Goal: Task Accomplishment & Management: Use online tool/utility

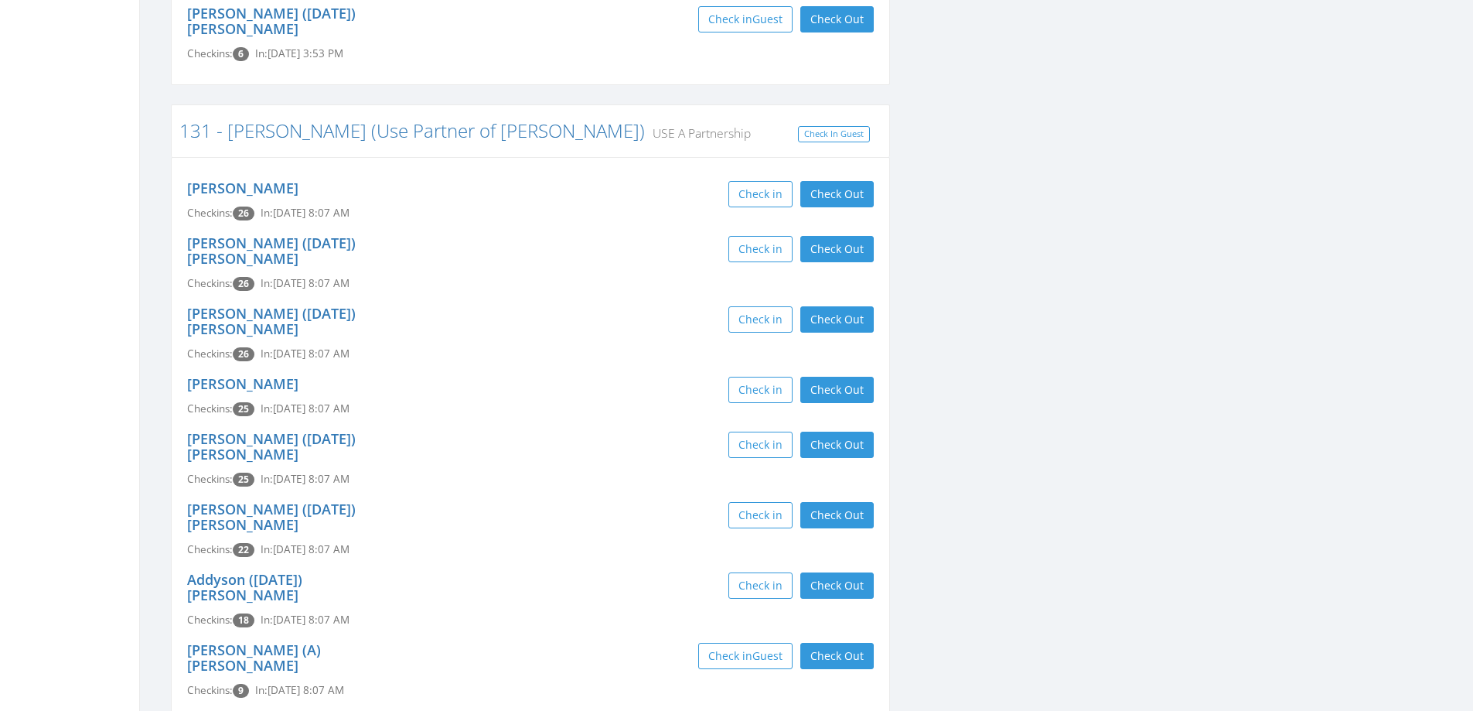
scroll to position [1083, 0]
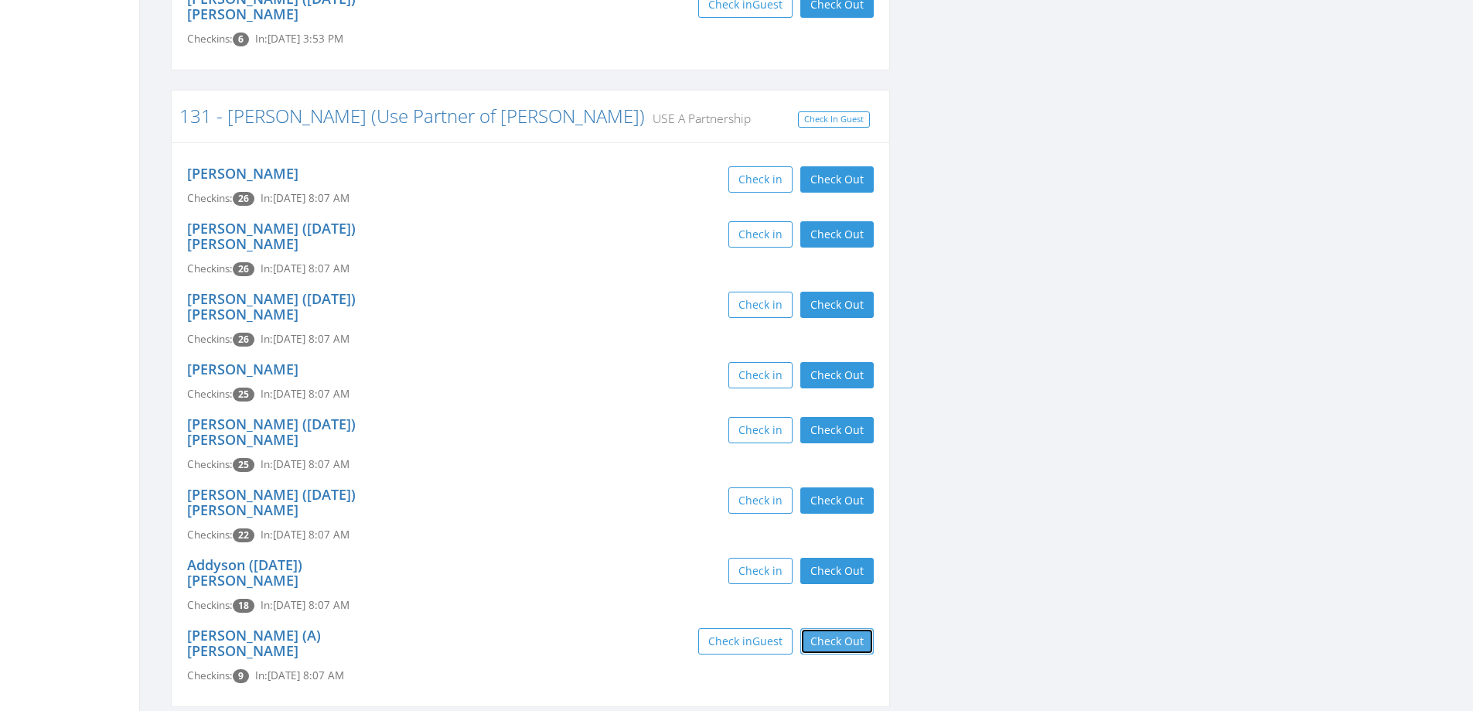
click at [824, 628] on button "Check Out" at bounding box center [836, 641] width 73 height 26
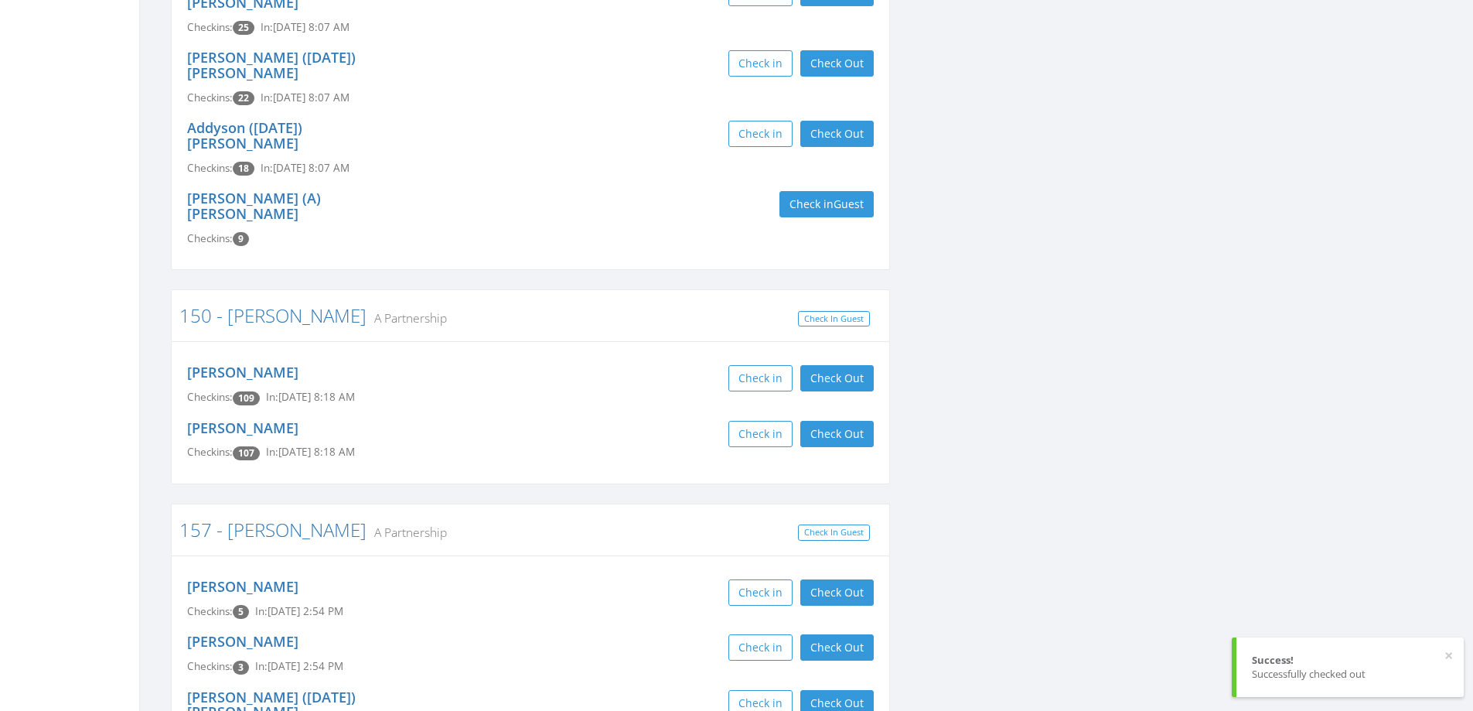
scroll to position [1547, 0]
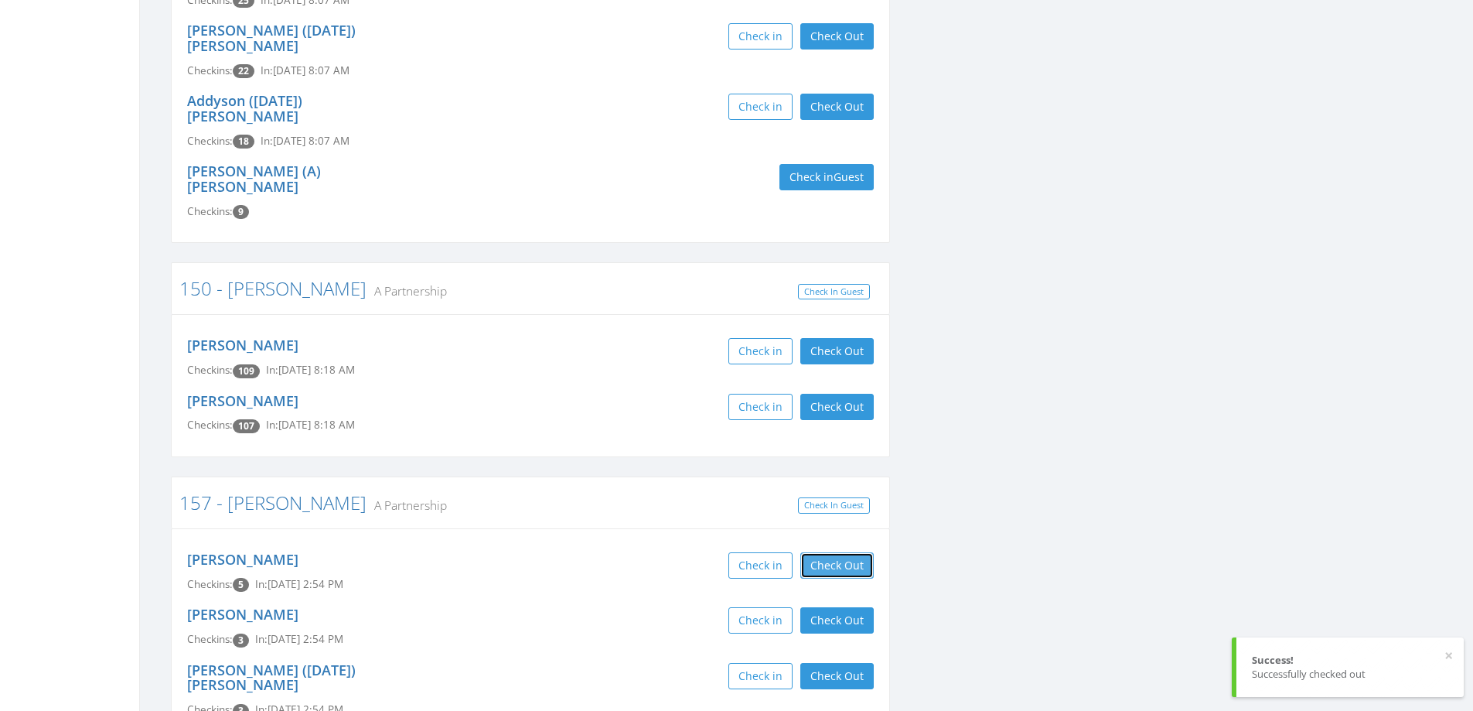
click at [845, 552] on button "Check Out" at bounding box center [836, 565] width 73 height 26
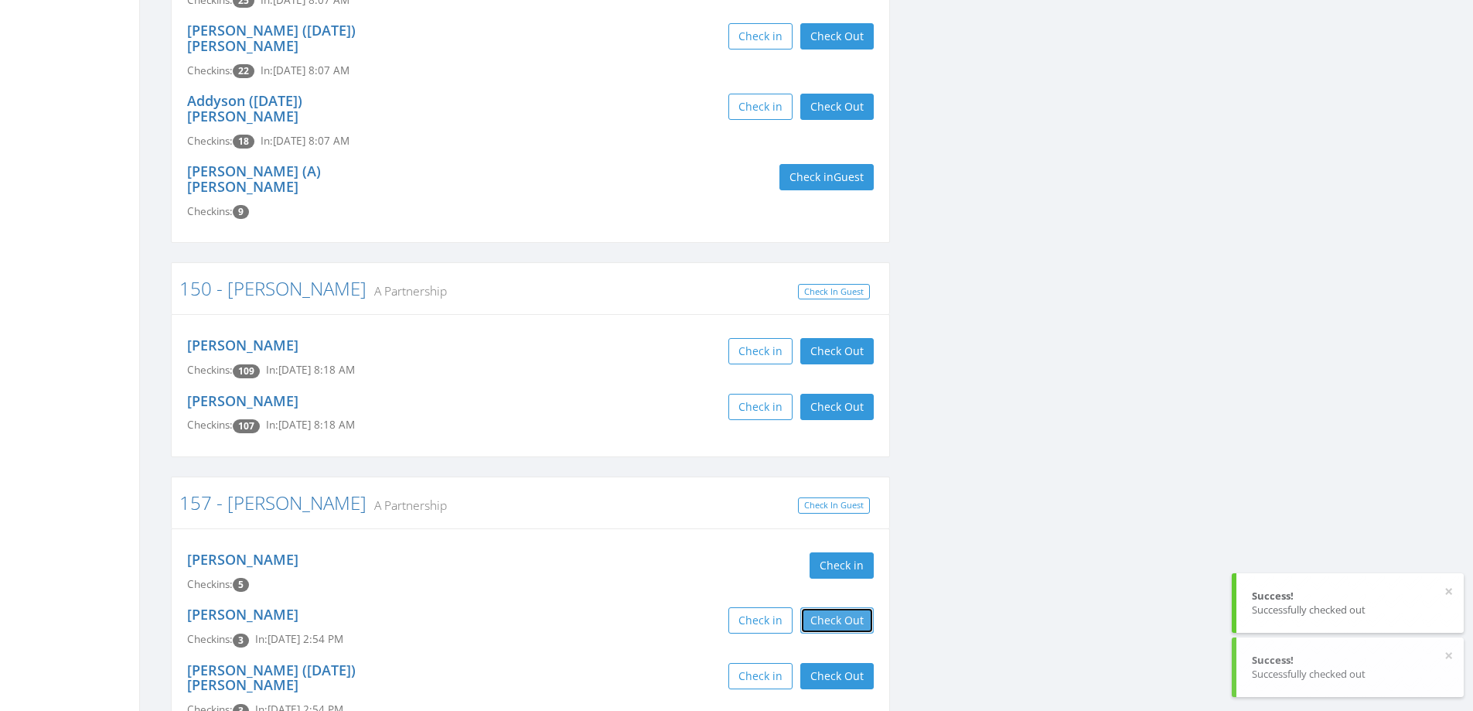
click at [843, 607] on button "Check Out" at bounding box center [836, 620] width 73 height 26
click at [842, 663] on button "Check Out" at bounding box center [836, 676] width 73 height 26
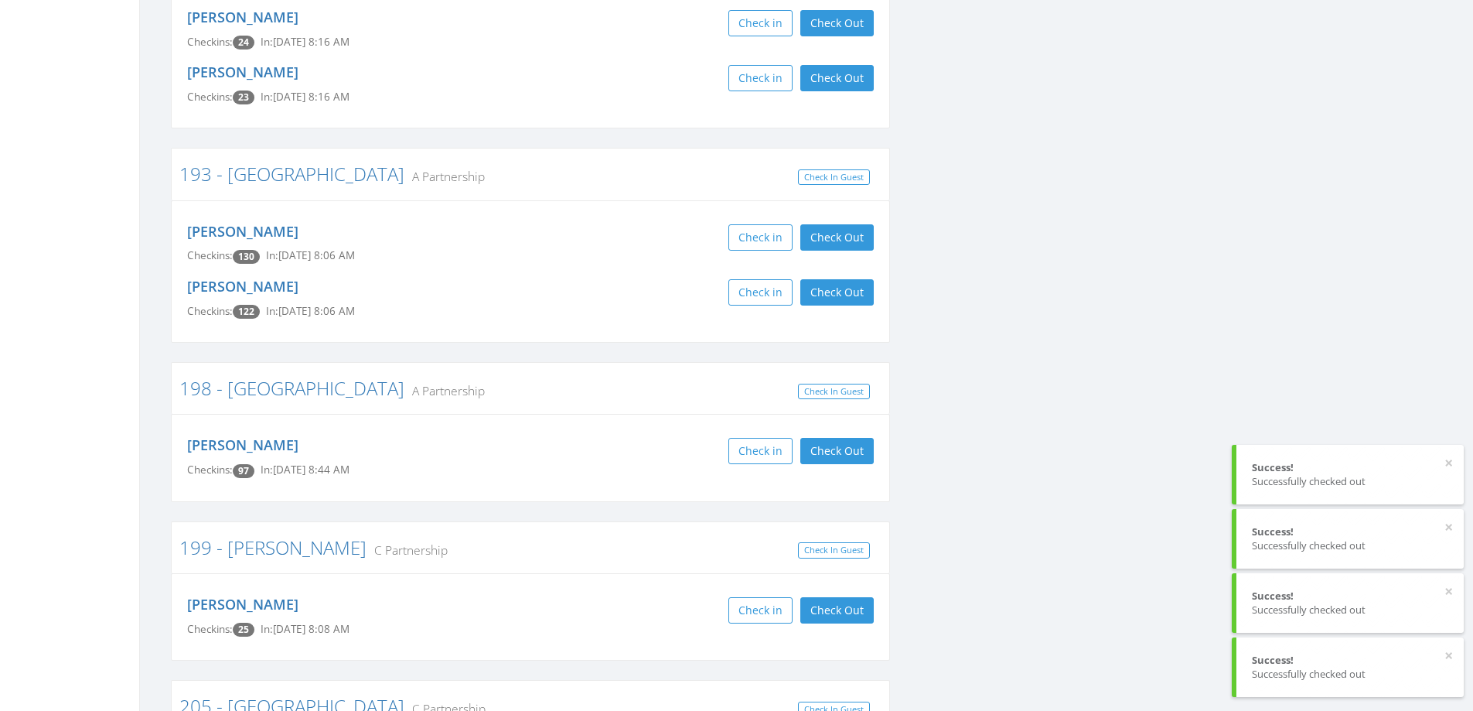
scroll to position [2862, 0]
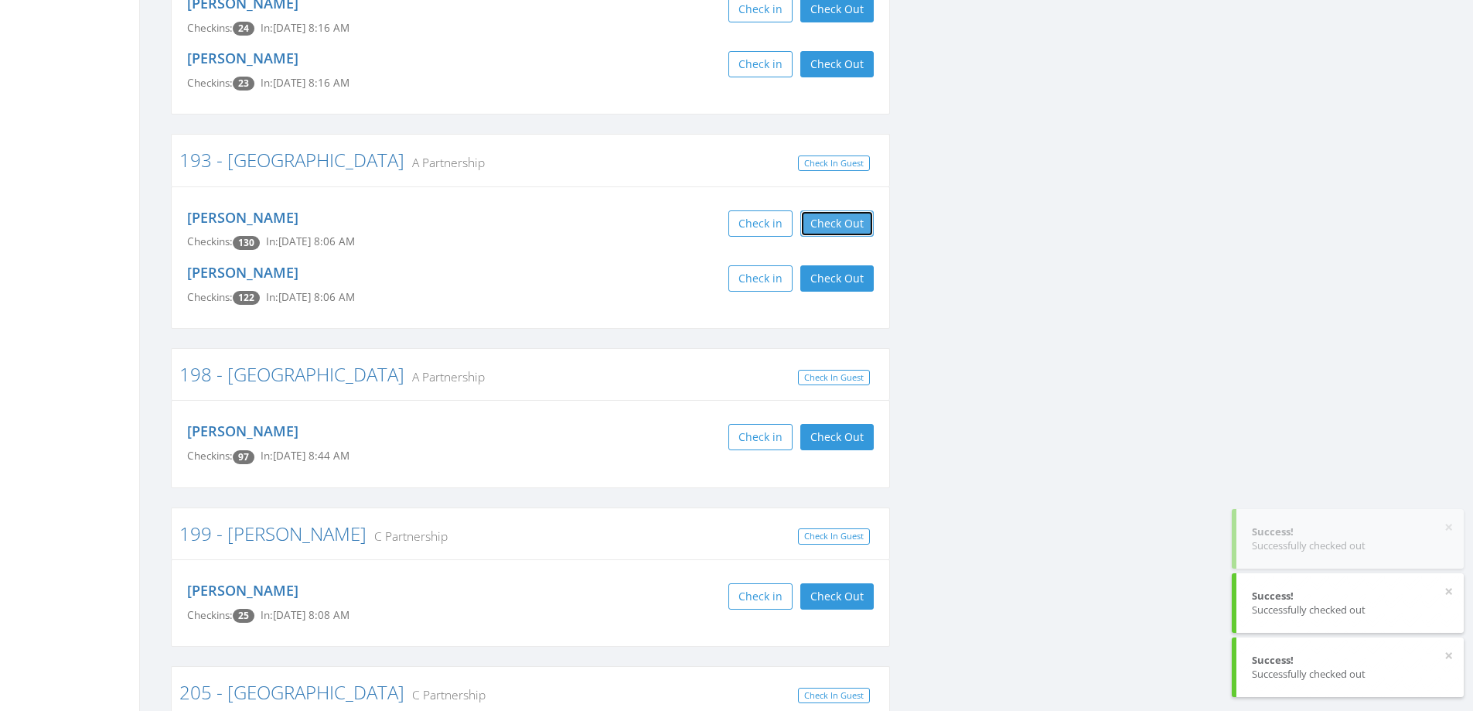
click at [862, 210] on button "Check Out" at bounding box center [836, 223] width 73 height 26
click at [852, 265] on button "Check Out" at bounding box center [836, 278] width 73 height 26
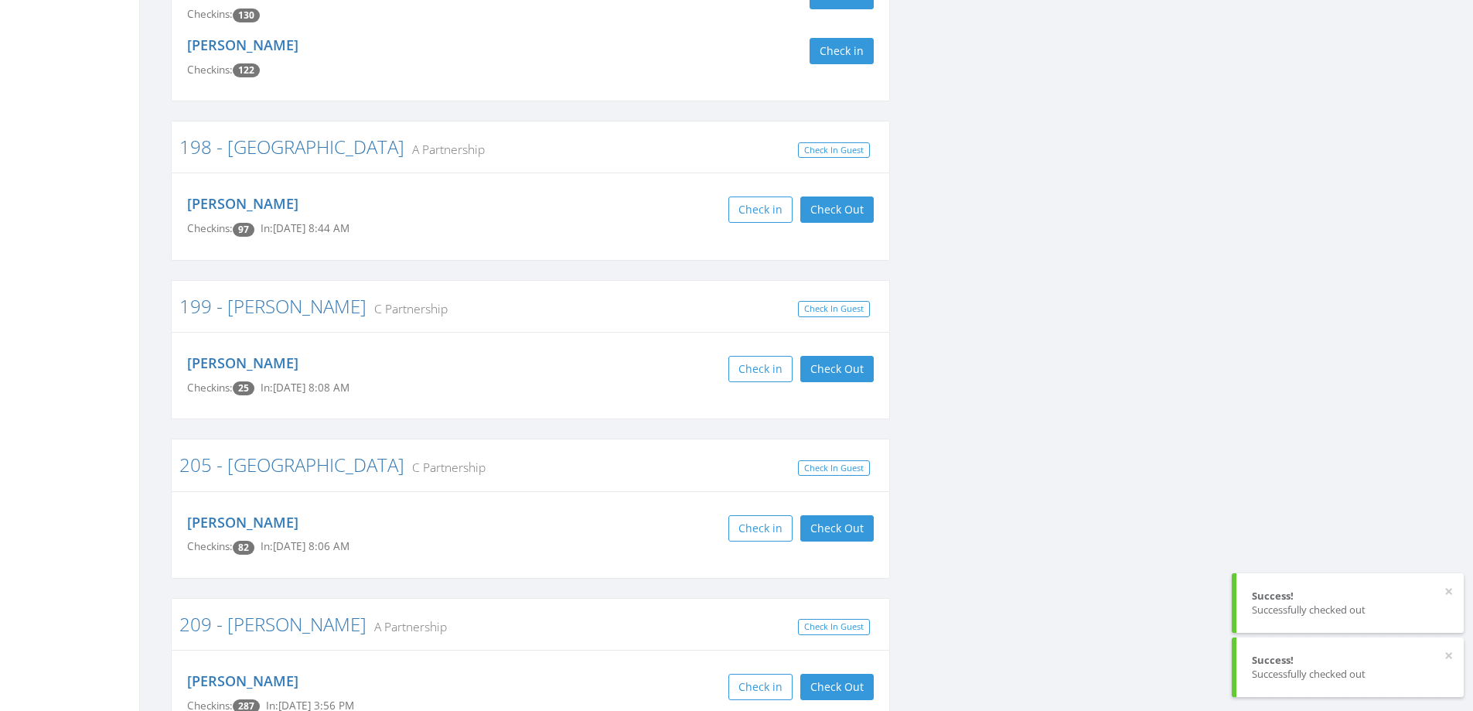
scroll to position [3171, 0]
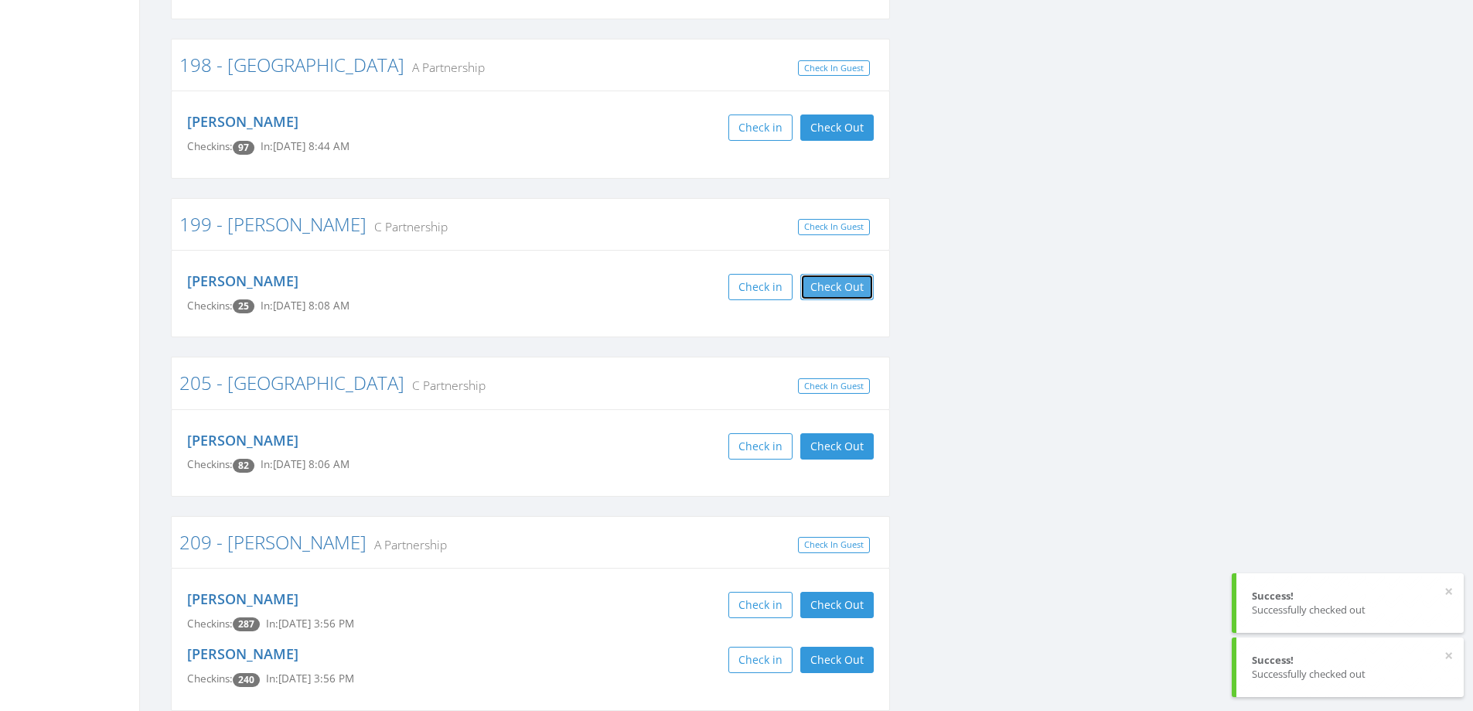
click at [852, 274] on button "Check Out" at bounding box center [836, 287] width 73 height 26
click at [835, 433] on button "Check Out" at bounding box center [836, 446] width 73 height 26
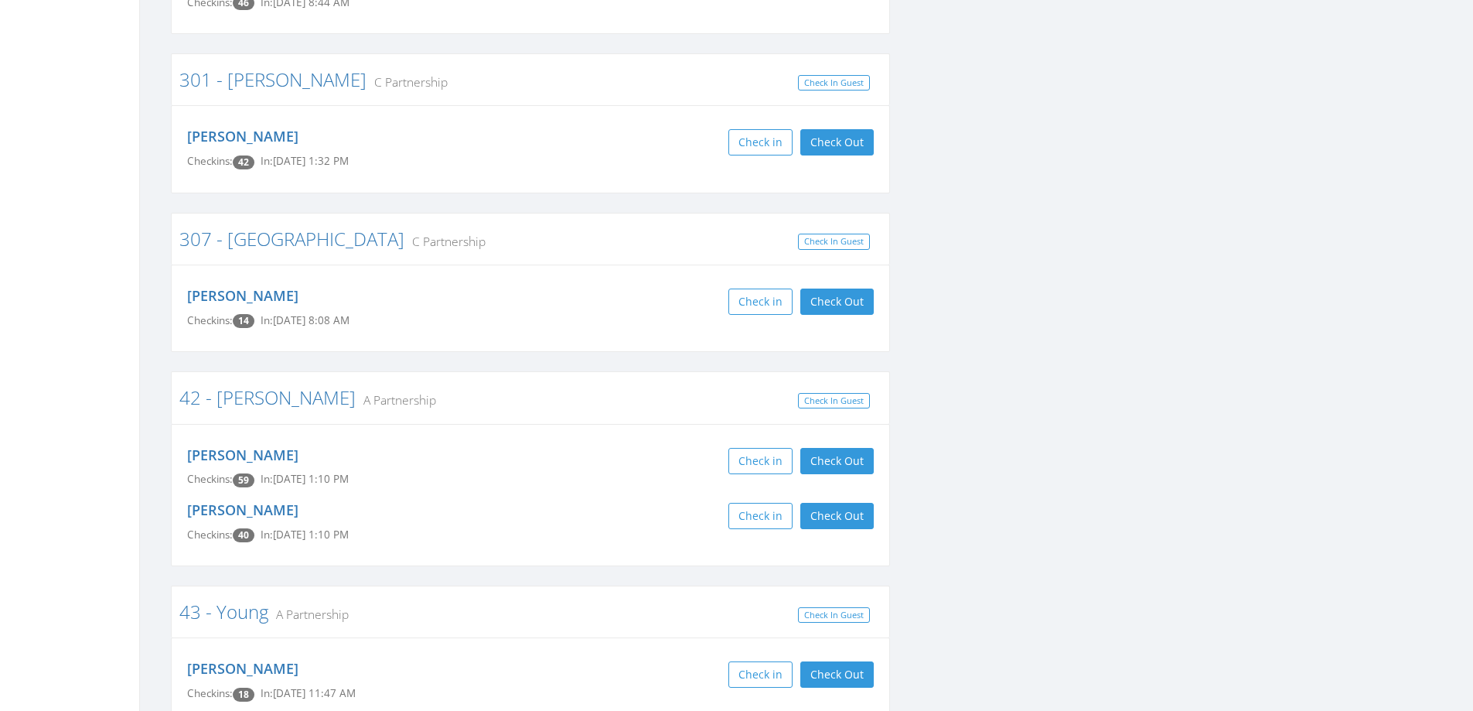
scroll to position [5337, 0]
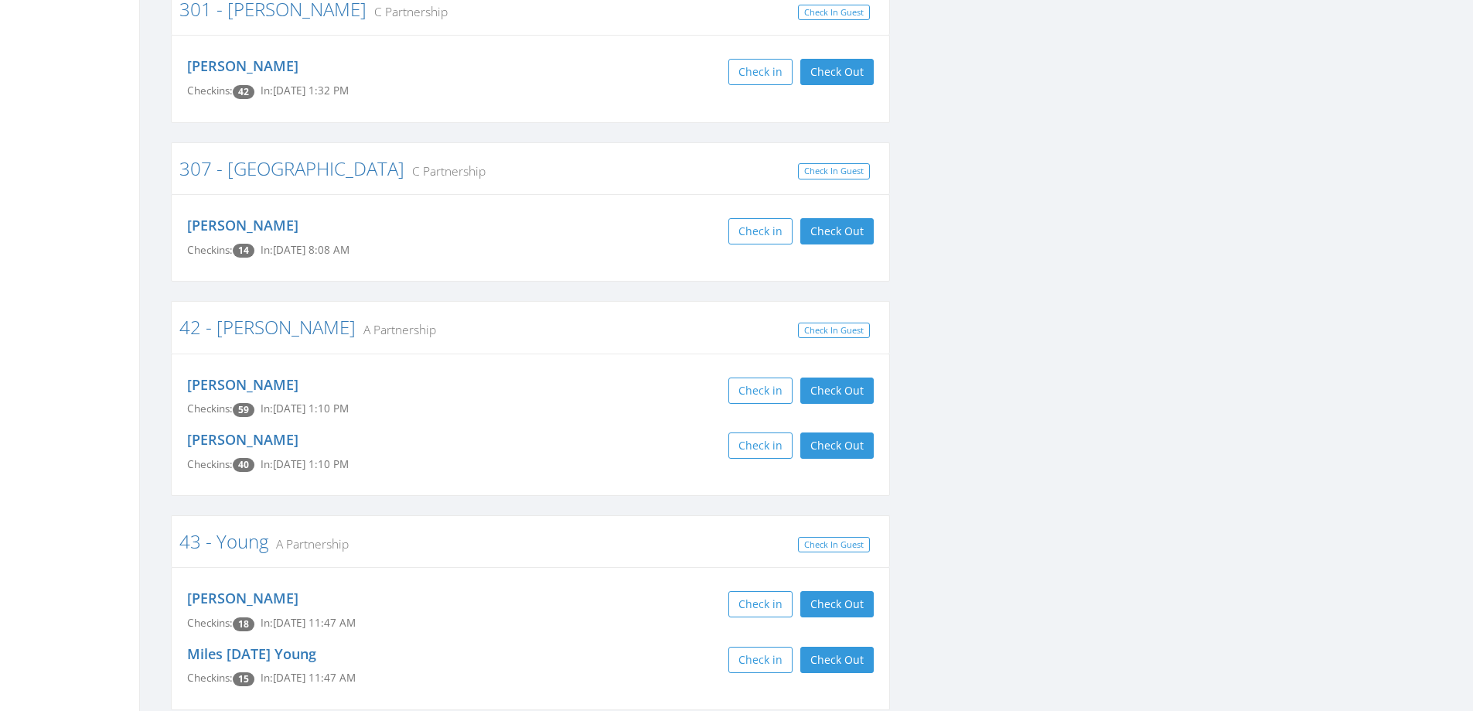
click at [831, 370] on div "[PERSON_NAME] Checkins: 59 In: [DATE] 1:10 PM Check in Check Out Check Out" at bounding box center [531, 397] width 710 height 55
click at [831, 377] on button "Check Out" at bounding box center [836, 390] width 73 height 26
click at [831, 432] on button "Check Out" at bounding box center [836, 445] width 73 height 26
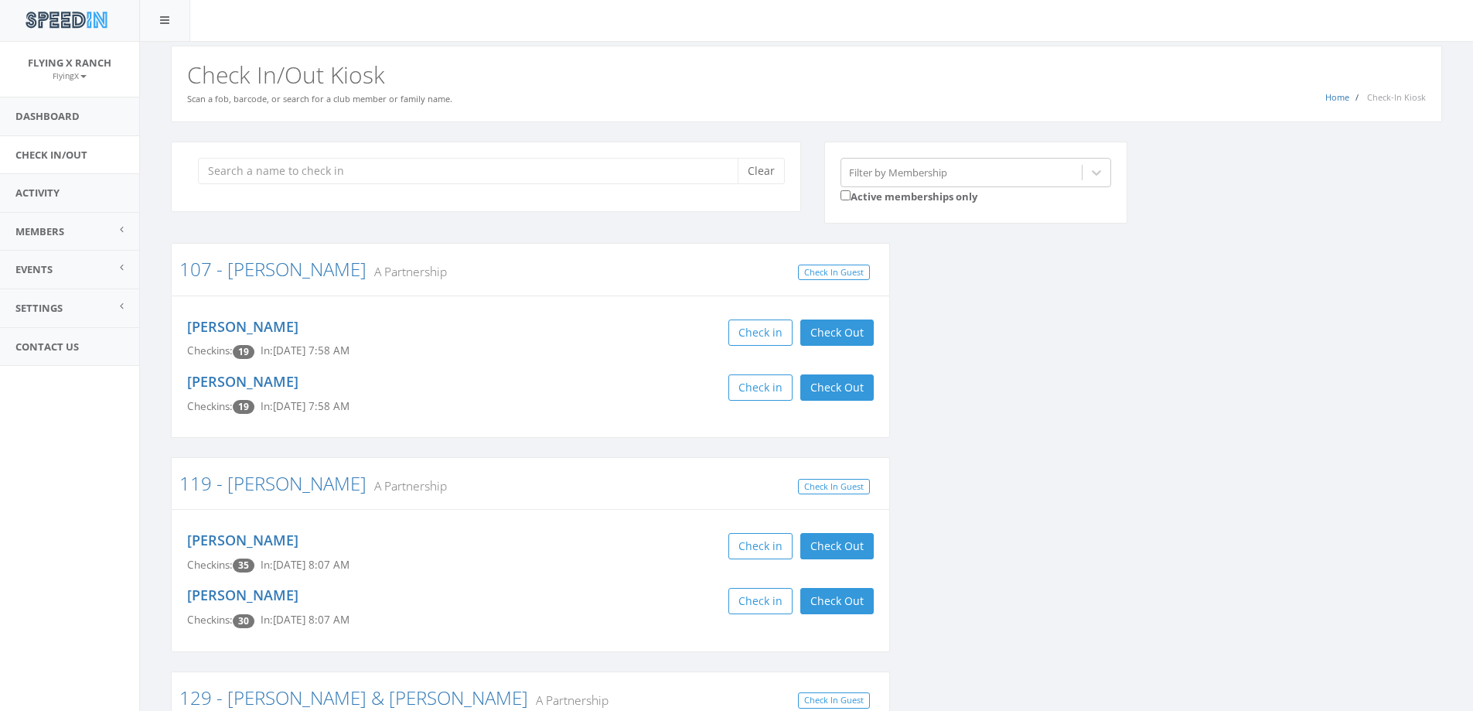
scroll to position [0, 0]
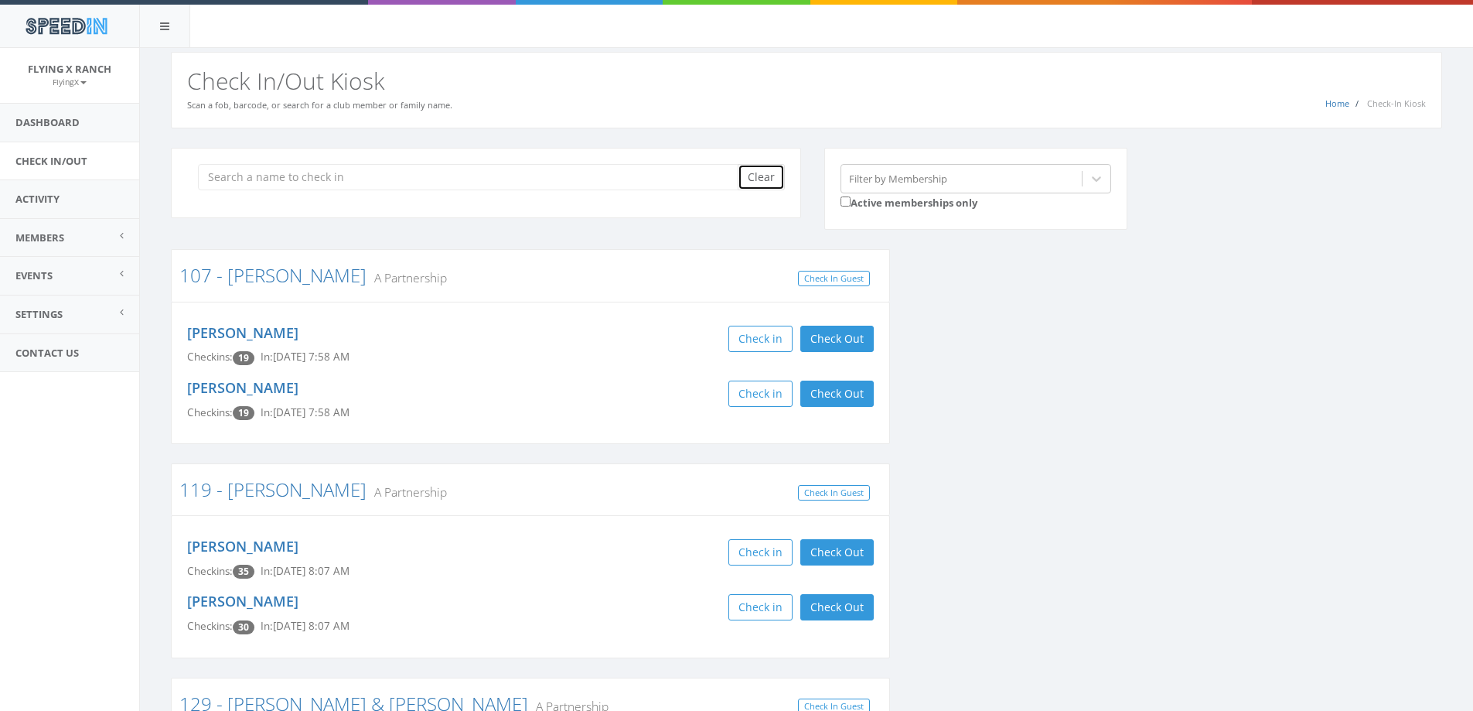
click at [780, 179] on button "Clear" at bounding box center [761, 177] width 47 height 26
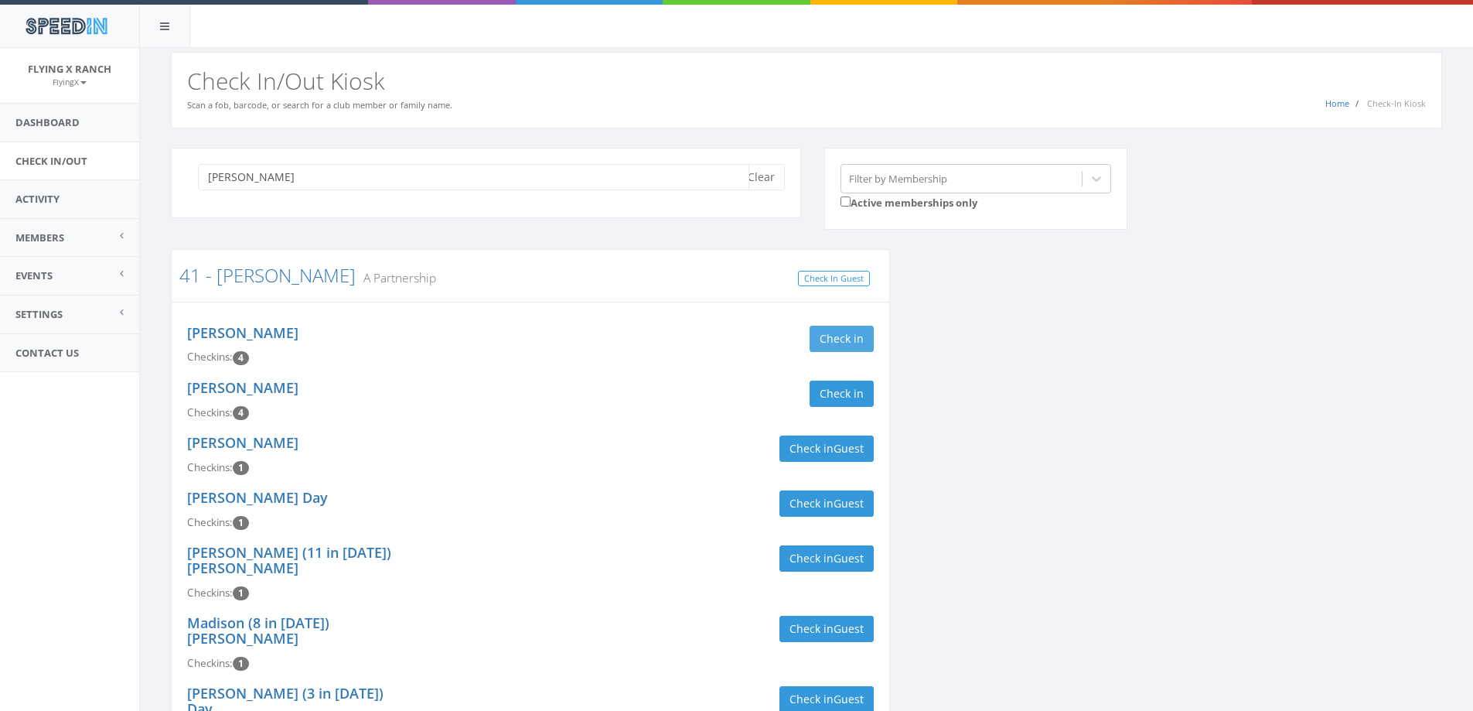
type input "[PERSON_NAME]"
click at [848, 336] on button "Check in" at bounding box center [842, 339] width 64 height 26
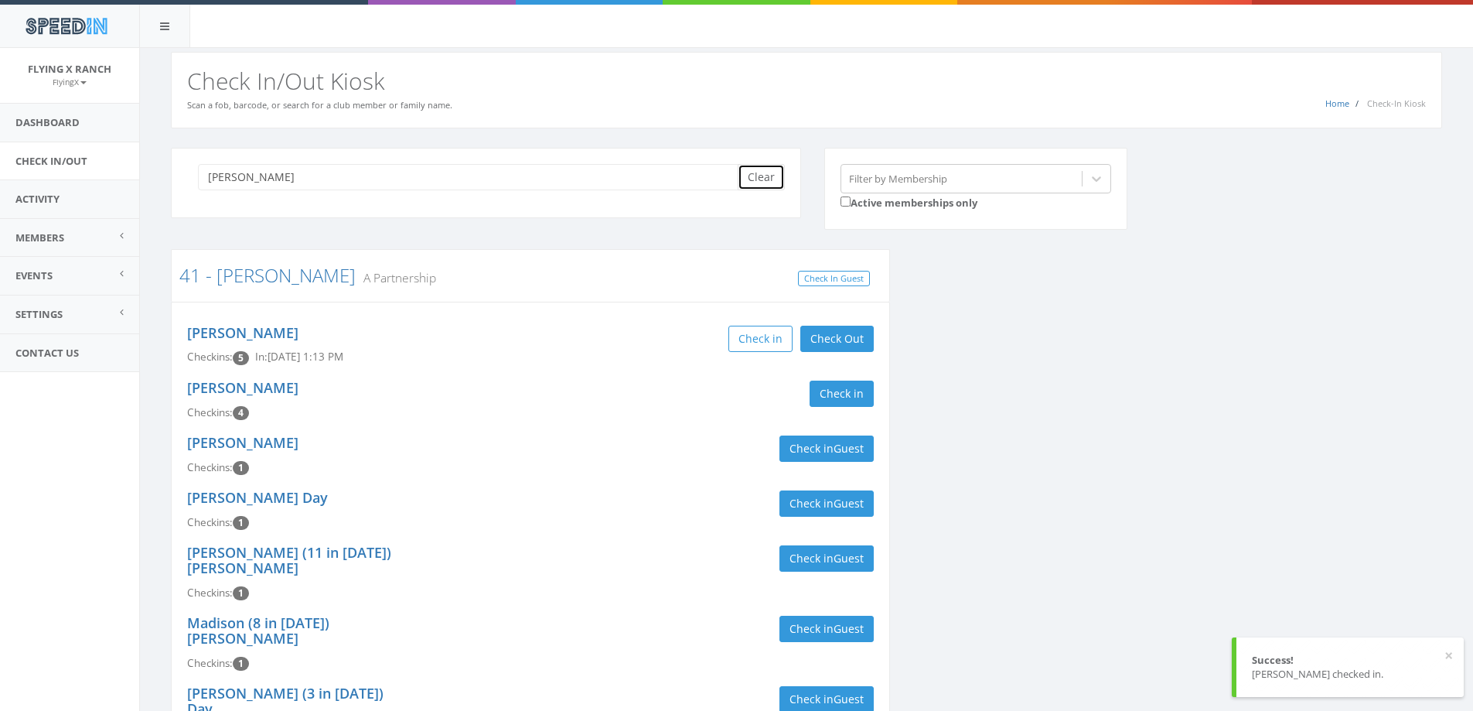
click at [754, 174] on button "Clear" at bounding box center [761, 177] width 47 height 26
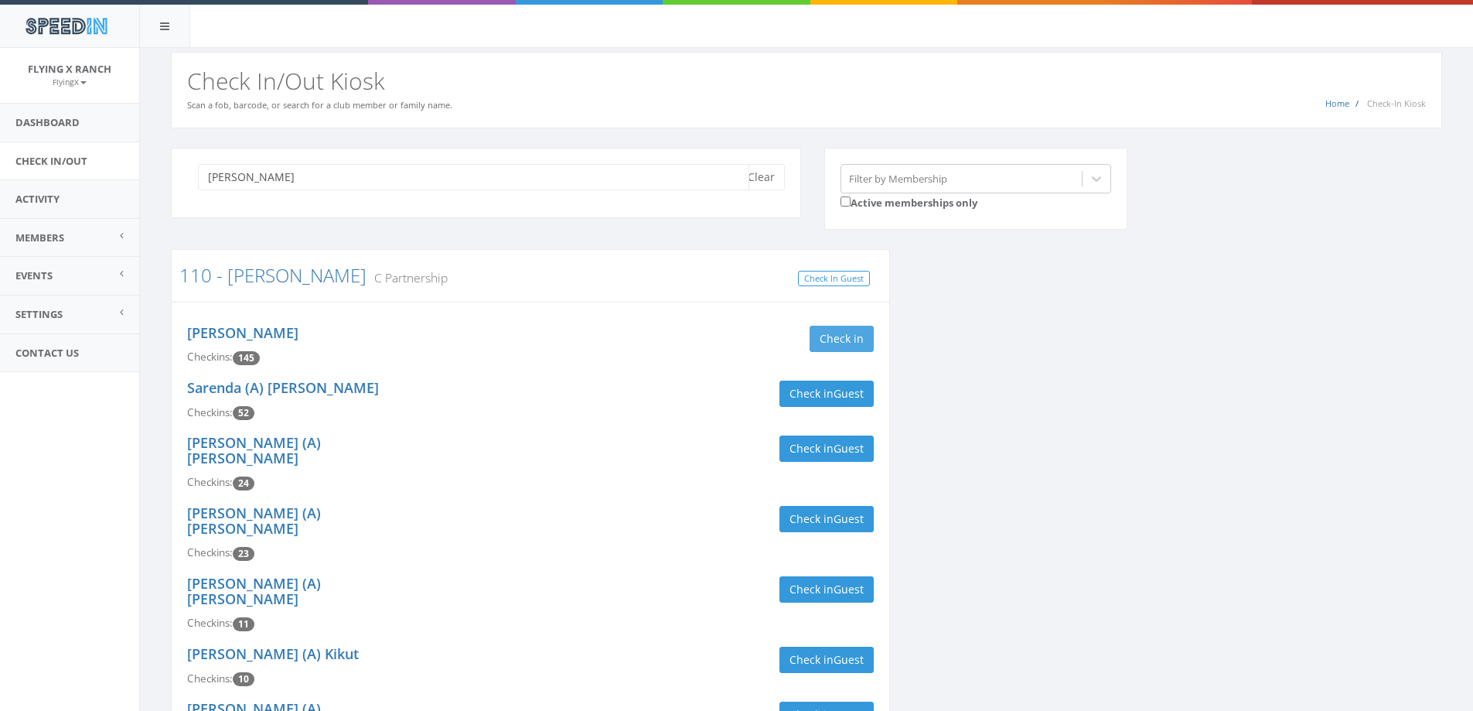
type input "[PERSON_NAME]"
click at [826, 341] on button "Check in" at bounding box center [842, 339] width 64 height 26
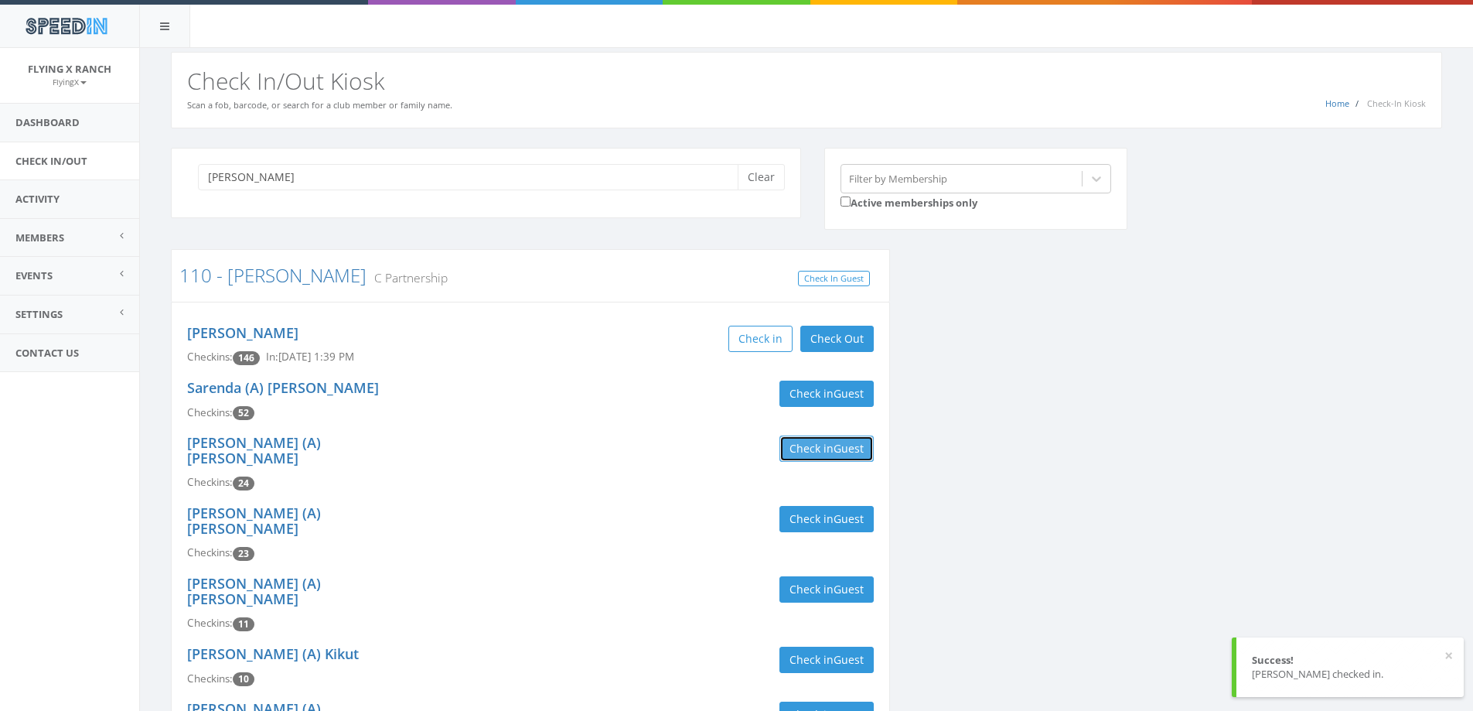
click at [803, 441] on button "Check in Guest" at bounding box center [827, 448] width 94 height 26
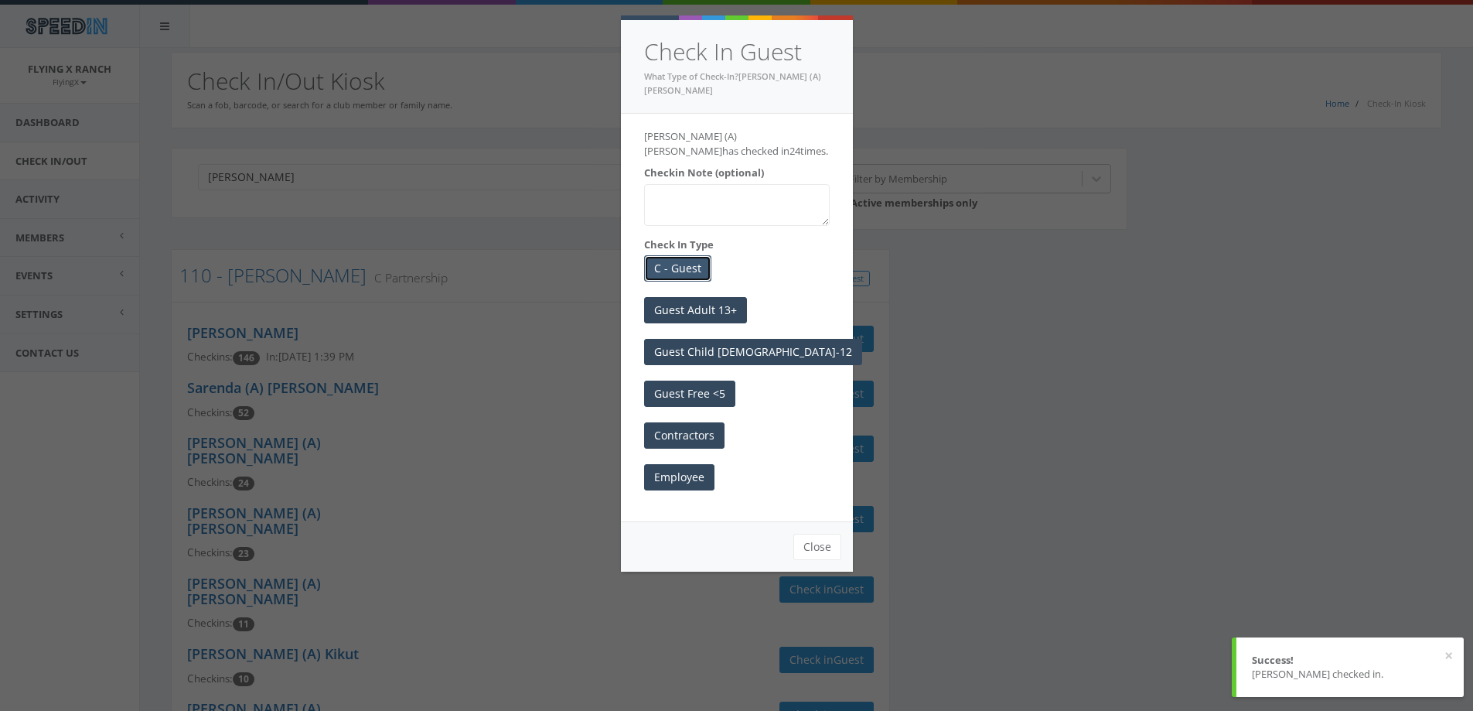
click at [684, 255] on button "C - Guest" at bounding box center [677, 268] width 67 height 26
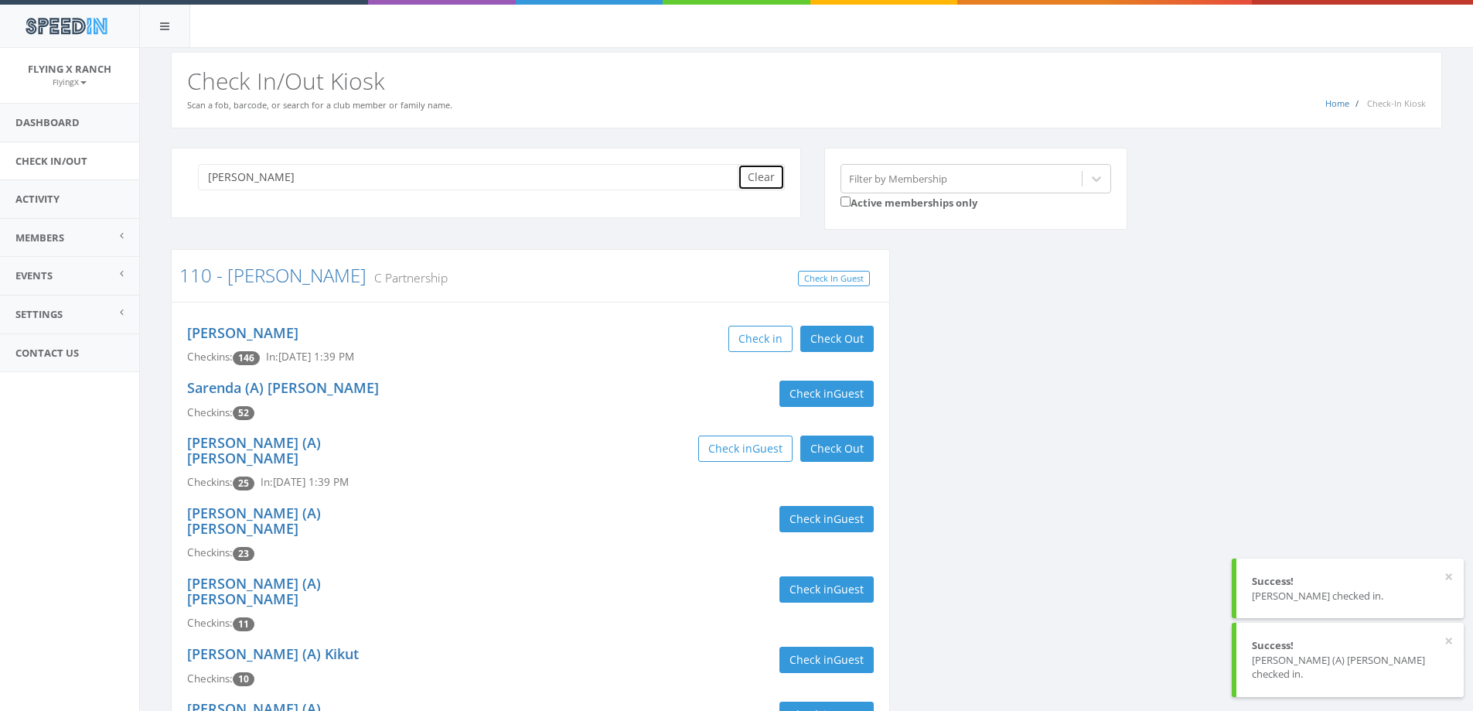
click at [770, 179] on button "Clear" at bounding box center [761, 177] width 47 height 26
